Goal: Task Accomplishment & Management: Use online tool/utility

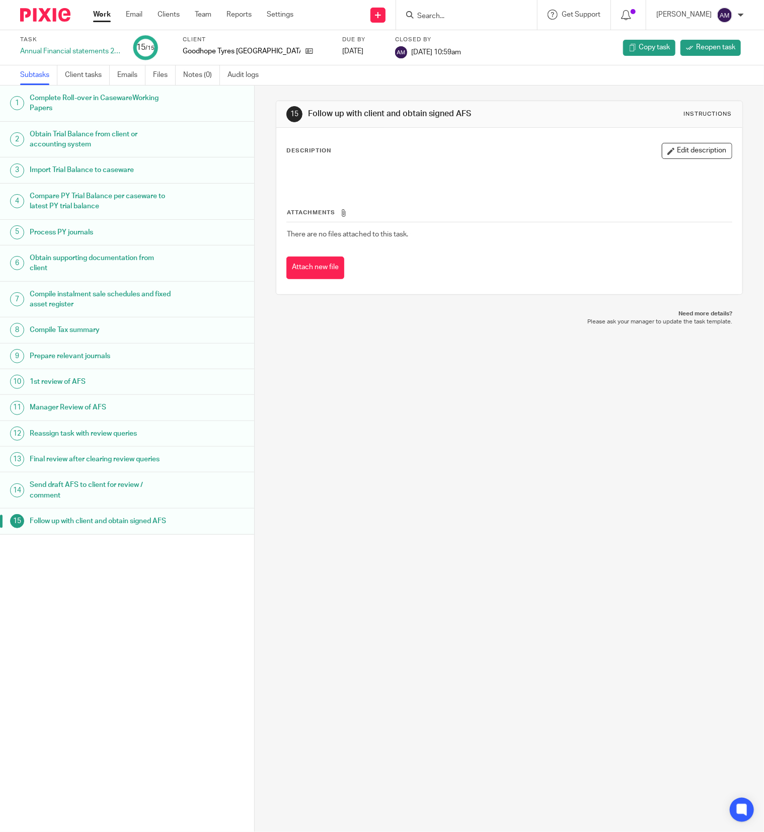
drag, startPoint x: 0, startPoint y: 0, endPoint x: 454, endPoint y: 13, distance: 454.1
click at [454, 13] on input "Search" at bounding box center [461, 16] width 91 height 9
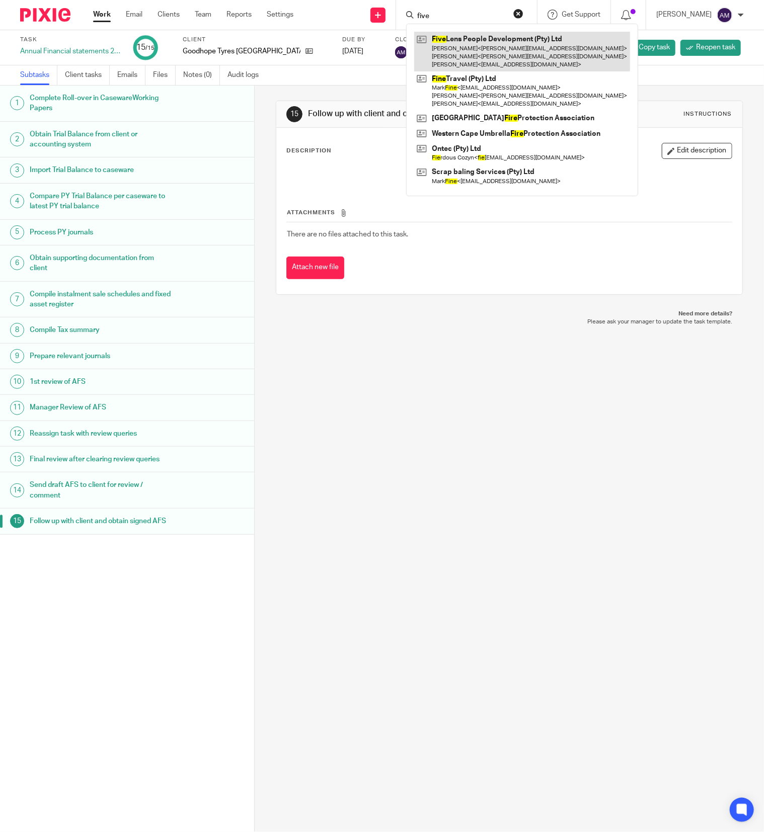
type input "five"
click at [481, 46] on link at bounding box center [522, 52] width 216 height 40
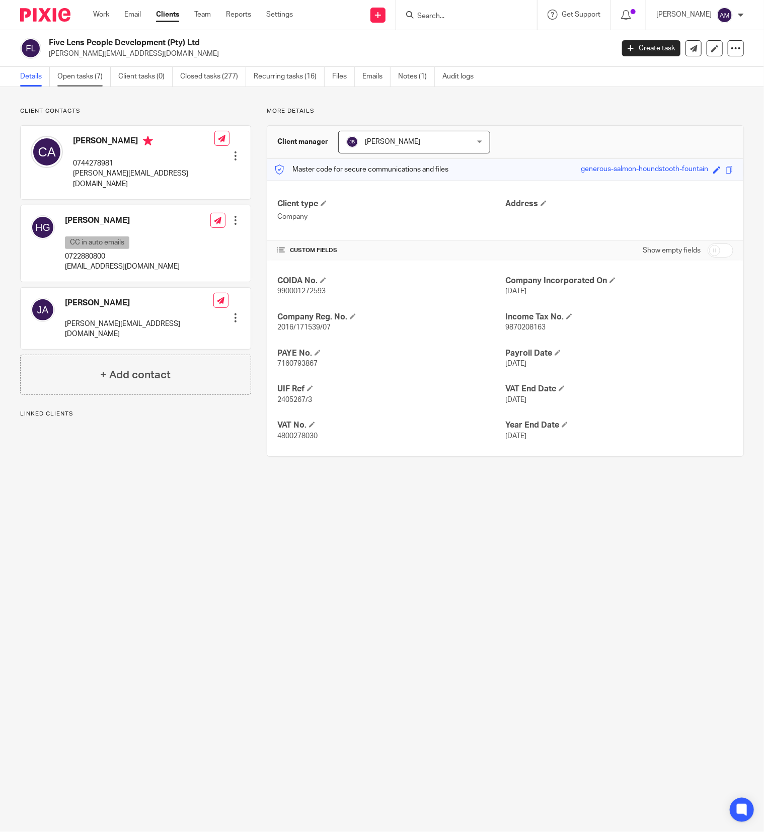
click at [77, 74] on link "Open tasks (7)" at bounding box center [83, 77] width 53 height 20
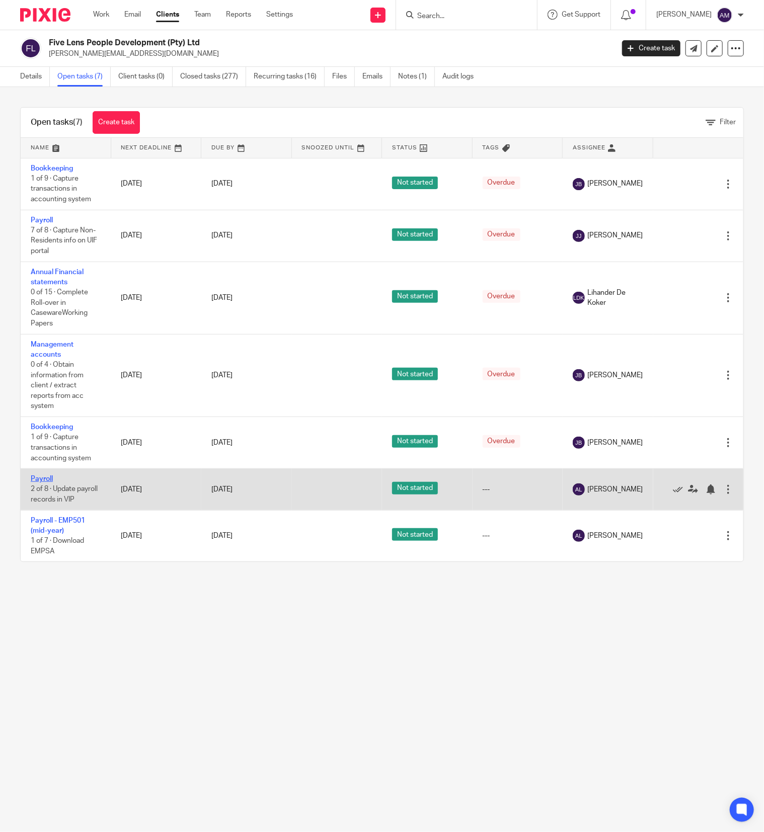
click at [37, 483] on link "Payroll" at bounding box center [42, 479] width 22 height 7
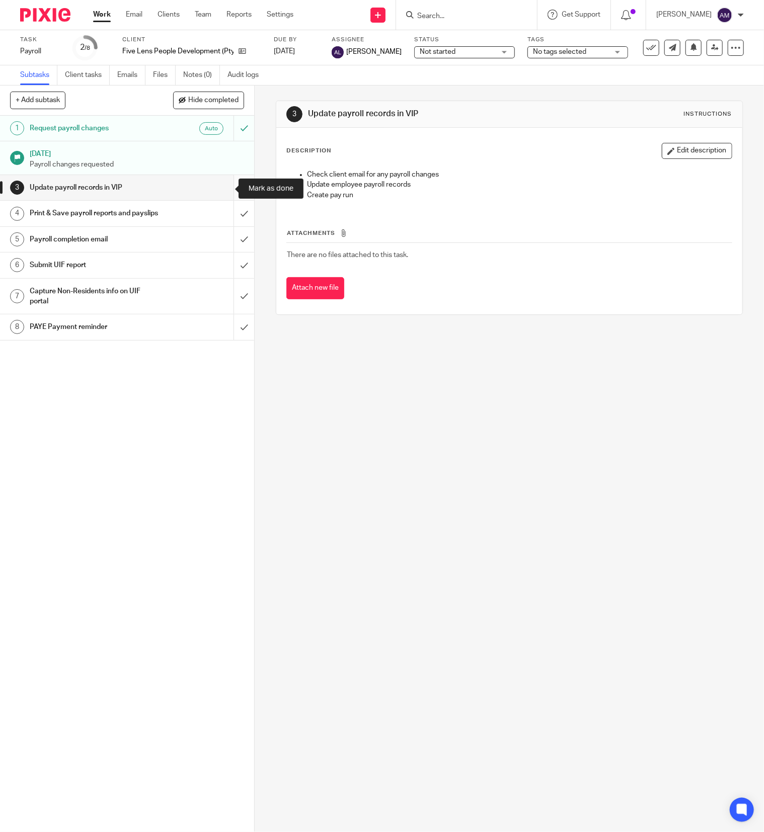
click at [221, 191] on input "submit" at bounding box center [127, 187] width 254 height 25
drag, startPoint x: 224, startPoint y: 218, endPoint x: 221, endPoint y: 250, distance: 31.8
click at [224, 219] on input "submit" at bounding box center [127, 213] width 254 height 25
click at [221, 252] on input "submit" at bounding box center [127, 239] width 254 height 25
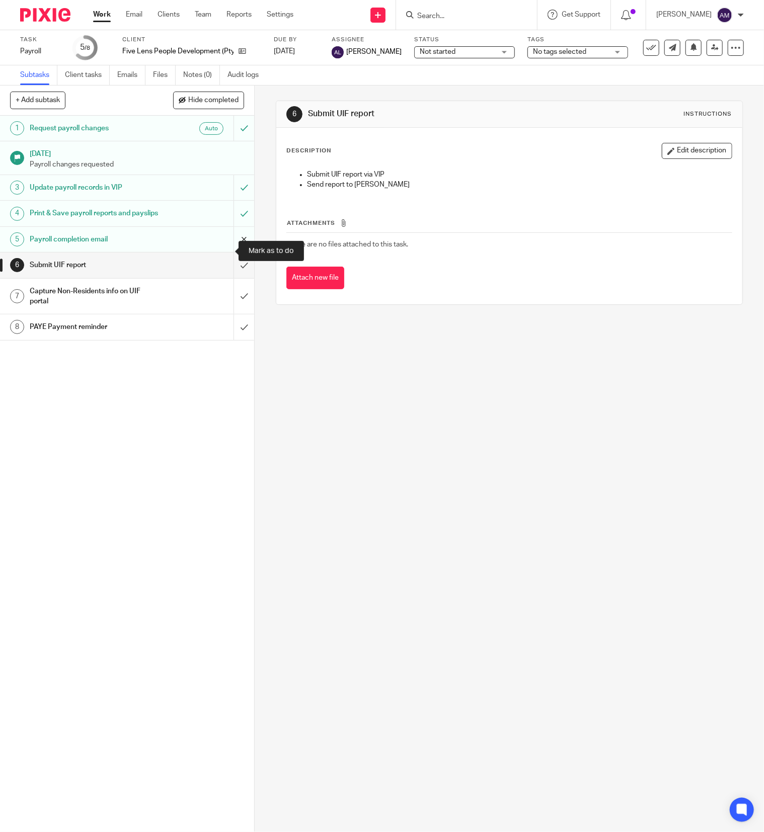
click at [221, 251] on input "submit" at bounding box center [127, 239] width 254 height 25
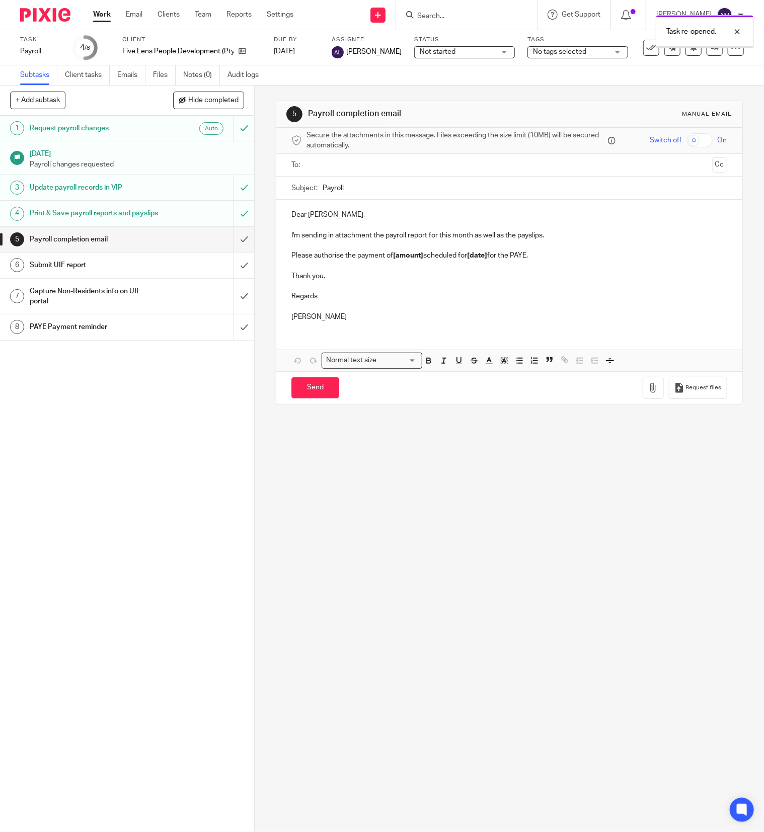
click at [330, 163] on input "text" at bounding box center [509, 166] width 398 height 12
click at [394, 169] on input "text" at bounding box center [551, 167] width 314 height 20
click at [399, 186] on input "Payroll" at bounding box center [525, 190] width 405 height 23
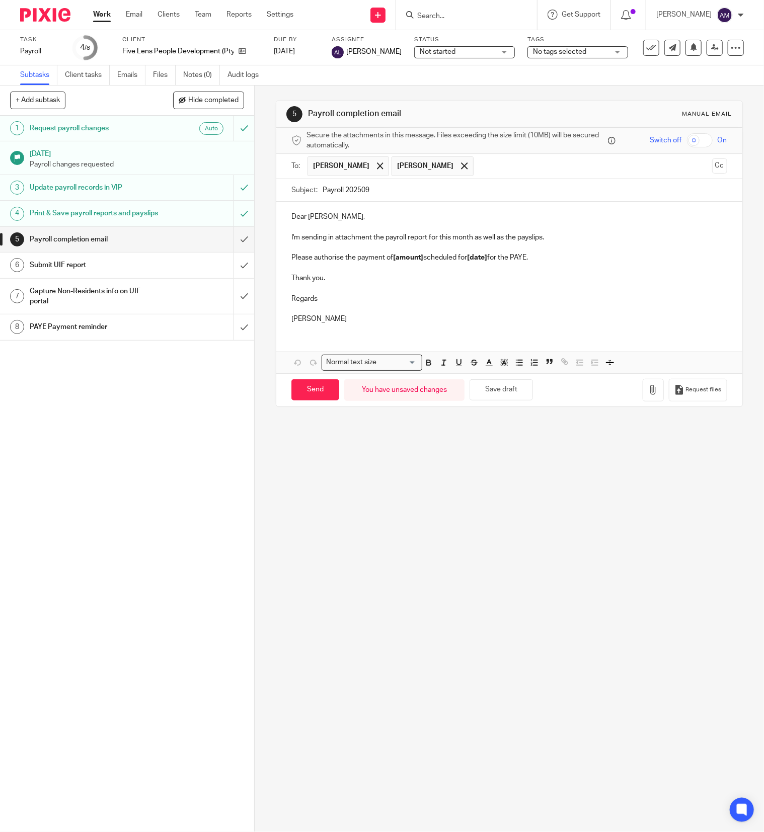
type input "Payroll 202509"
drag, startPoint x: 389, startPoint y: 259, endPoint x: 419, endPoint y: 261, distance: 29.3
click at [419, 261] on strong "[amount]" at bounding box center [408, 257] width 30 height 7
click at [648, 395] on icon "button" at bounding box center [653, 390] width 10 height 10
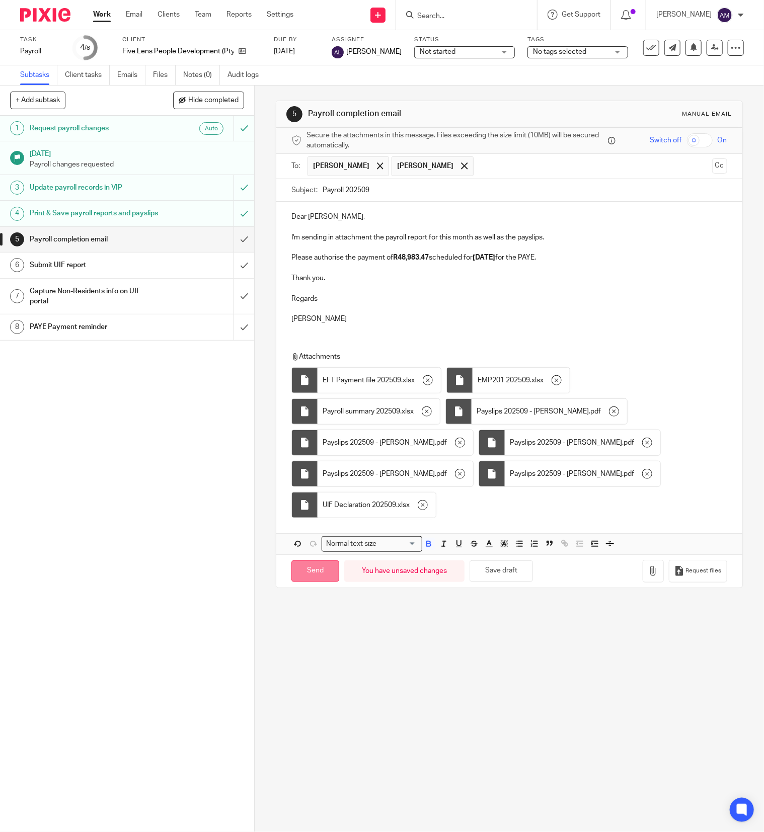
click at [310, 580] on input "Send" at bounding box center [315, 572] width 48 height 22
type input "Sent"
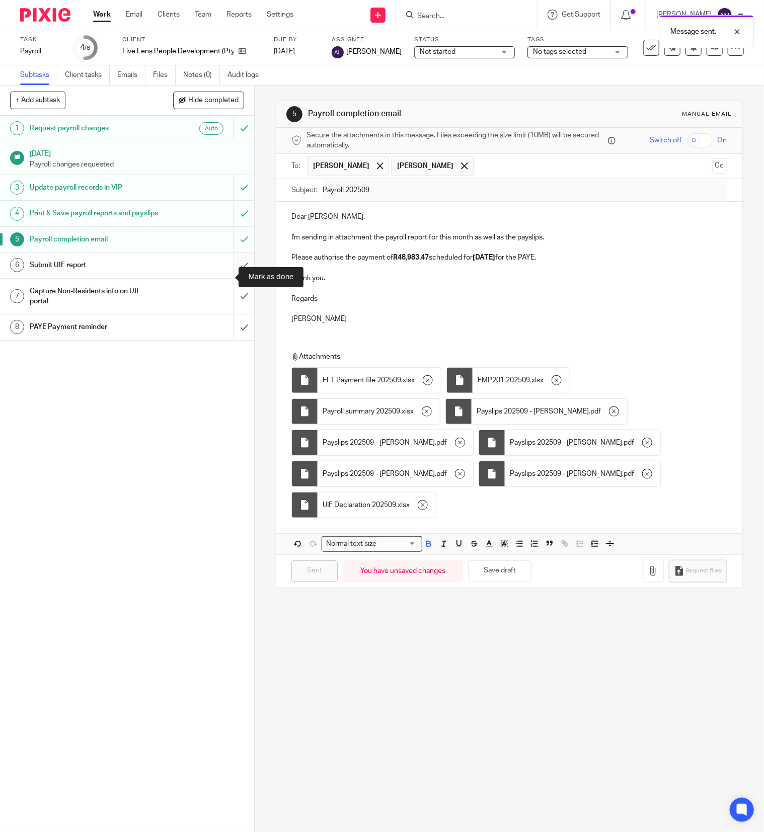
click at [219, 273] on input "submit" at bounding box center [127, 265] width 254 height 25
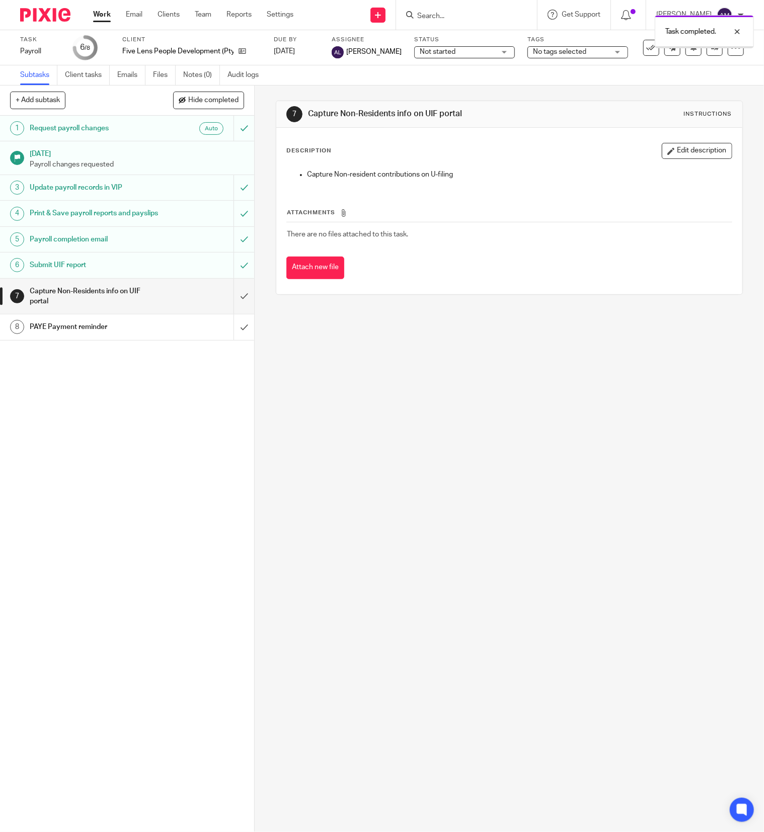
click at [222, 302] on input "submit" at bounding box center [127, 297] width 254 height 36
